Goal: Task Accomplishment & Management: Use online tool/utility

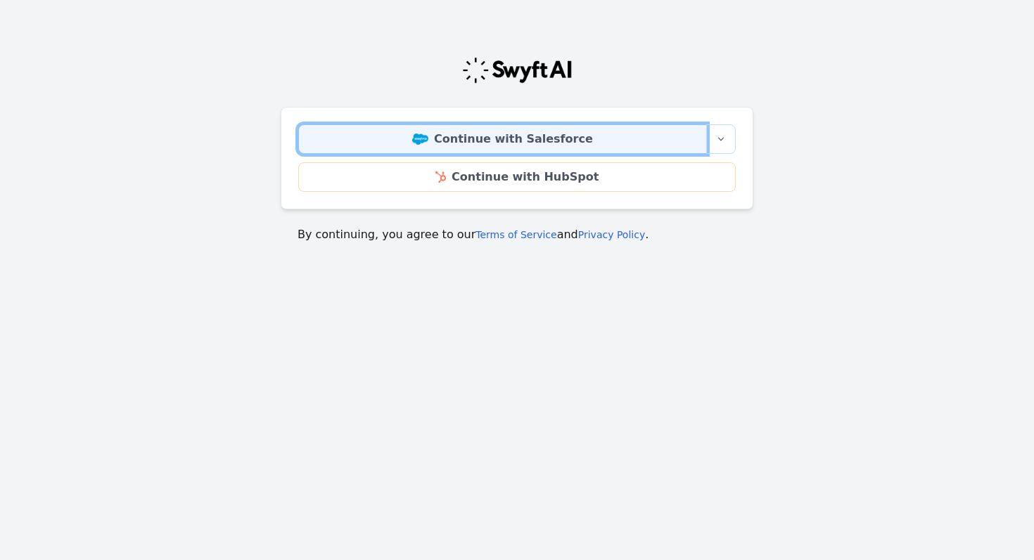
click at [491, 146] on link "Continue with Salesforce" at bounding box center [502, 139] width 408 height 30
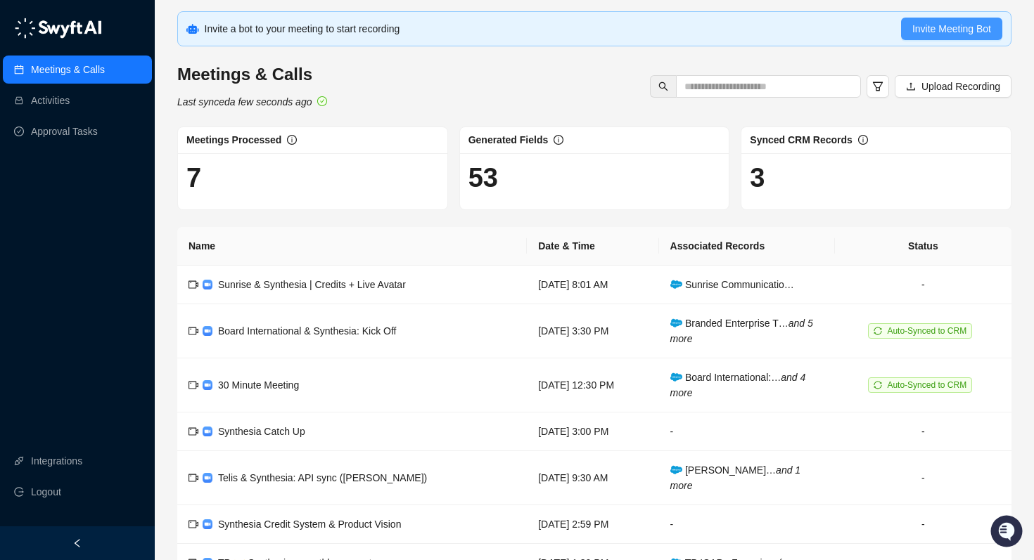
click at [933, 25] on span "Invite Meeting Bot" at bounding box center [951, 28] width 79 height 15
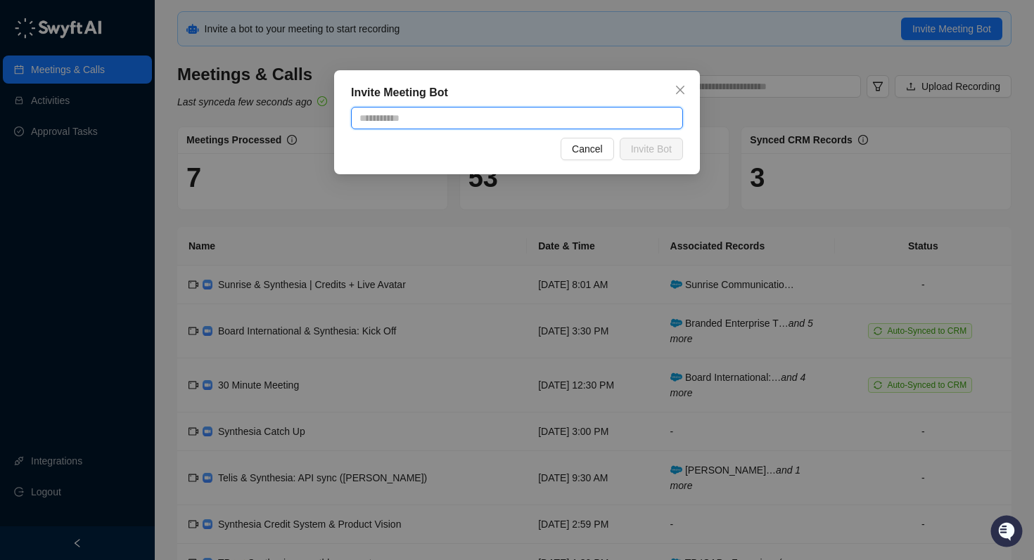
click at [620, 120] on input "text" at bounding box center [517, 118] width 332 height 22
